Goal: Navigation & Orientation: Find specific page/section

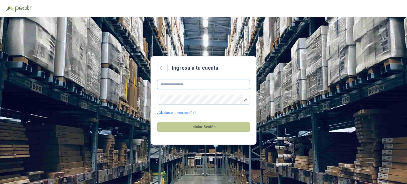
type input "**********"
click at [211, 128] on button "Iniciar Sesión" at bounding box center [203, 127] width 93 height 10
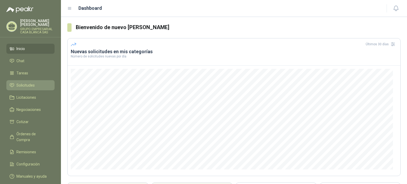
click at [28, 87] on span "Solicitudes" at bounding box center [25, 85] width 18 height 6
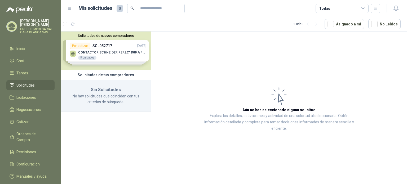
click at [118, 57] on div "Solicitudes de nuevos compradores Por cotizar SOL052717 [DATE] CONTACTOR [PERSO…" at bounding box center [106, 51] width 90 height 38
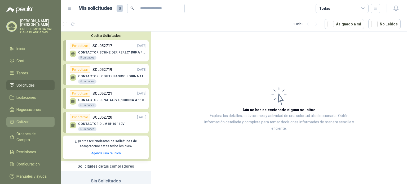
click at [31, 121] on li "Cotizar" at bounding box center [31, 122] width 42 height 6
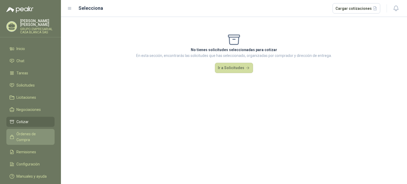
click at [43, 131] on span "Órdenes de Compra" at bounding box center [32, 137] width 33 height 12
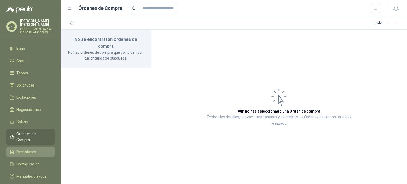
click at [43, 147] on link "Remisiones" at bounding box center [30, 152] width 48 height 10
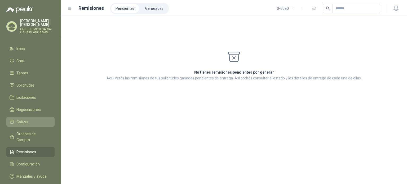
click at [41, 121] on li "Cotizar" at bounding box center [31, 122] width 42 height 6
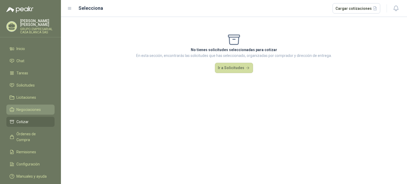
click at [40, 112] on span "Negociaciones" at bounding box center [28, 110] width 24 height 6
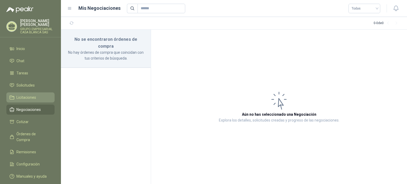
click at [45, 98] on li "Licitaciones" at bounding box center [31, 98] width 42 height 6
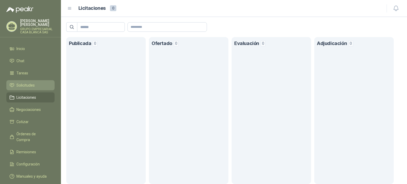
click at [44, 89] on link "Solicitudes" at bounding box center [30, 85] width 48 height 10
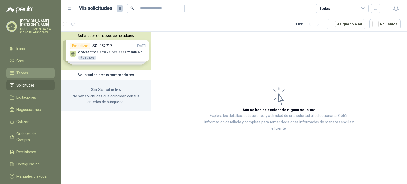
click at [41, 74] on li "Tareas" at bounding box center [31, 73] width 42 height 6
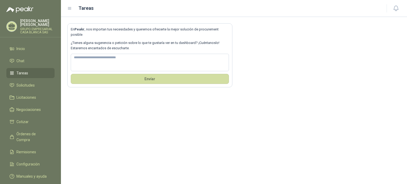
click at [38, 67] on ul "Inicio Chat Tareas Solicitudes Licitaciones Negociaciones Cotizar Órdenes de Co…" at bounding box center [30, 114] width 61 height 140
click at [40, 65] on link "Chat" at bounding box center [30, 61] width 48 height 10
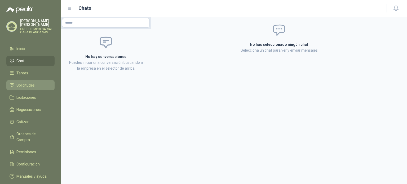
click at [31, 81] on link "Solicitudes" at bounding box center [30, 85] width 48 height 10
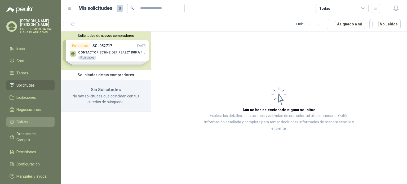
click at [35, 121] on li "Cotizar" at bounding box center [31, 122] width 42 height 6
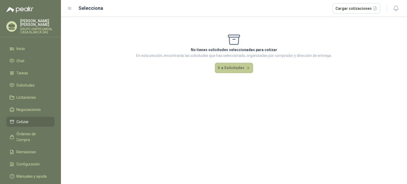
click at [240, 69] on button "Ir a Solicitudes" at bounding box center [234, 68] width 38 height 11
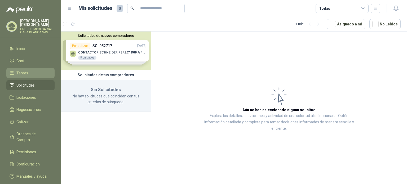
click at [26, 76] on span "Tareas" at bounding box center [22, 73] width 12 height 6
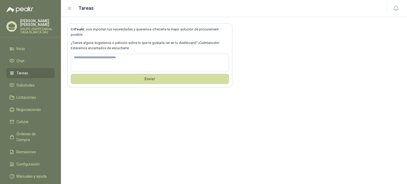
click at [34, 68] on ul "Inicio Chat Tareas Solicitudes Licitaciones Negociaciones Cotizar Órdenes de Co…" at bounding box center [30, 114] width 61 height 140
click at [39, 58] on li "Chat" at bounding box center [31, 61] width 42 height 6
